Goal: Task Accomplishment & Management: Use online tool/utility

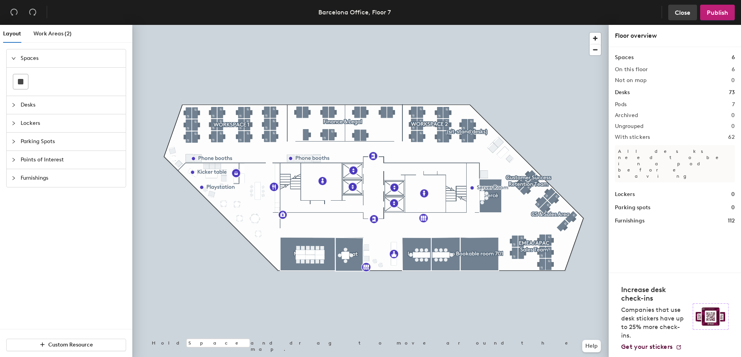
click at [680, 14] on span "Close" at bounding box center [683, 12] width 16 height 7
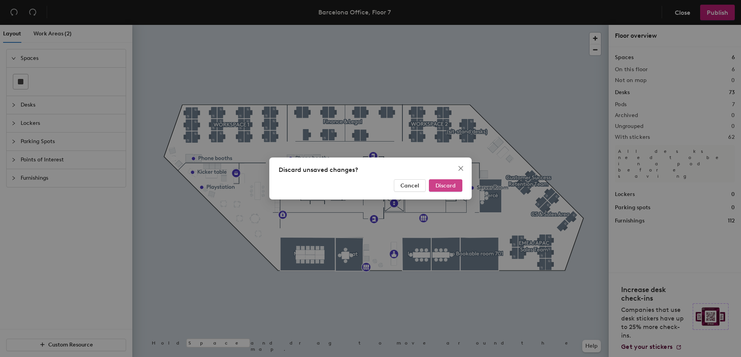
click at [452, 187] on span "Discard" at bounding box center [446, 186] width 20 height 7
